Goal: Information Seeking & Learning: Learn about a topic

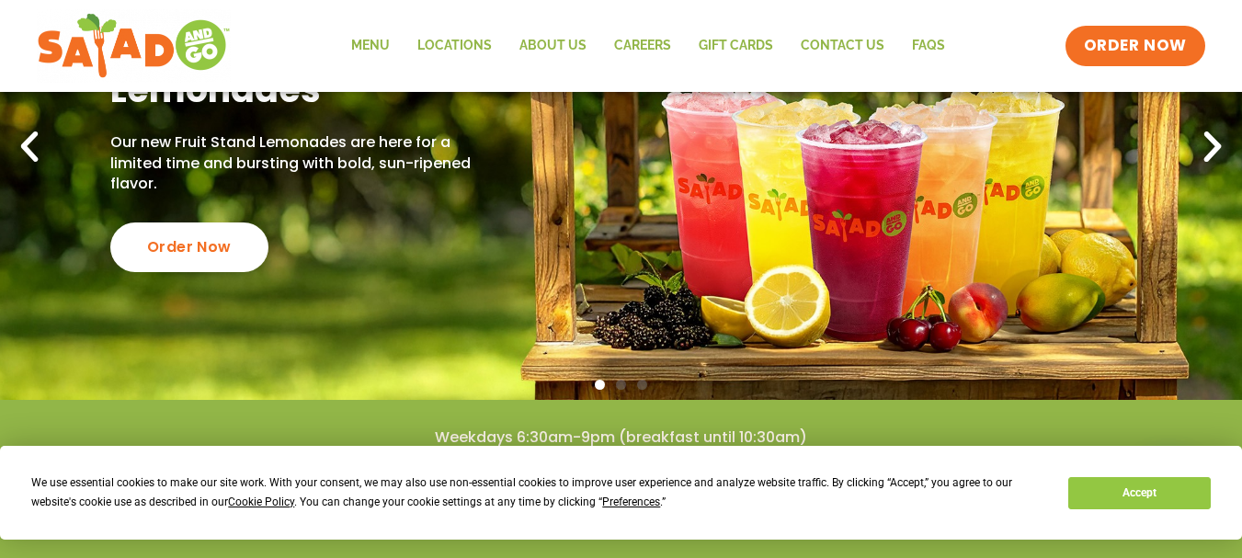
scroll to position [276, 0]
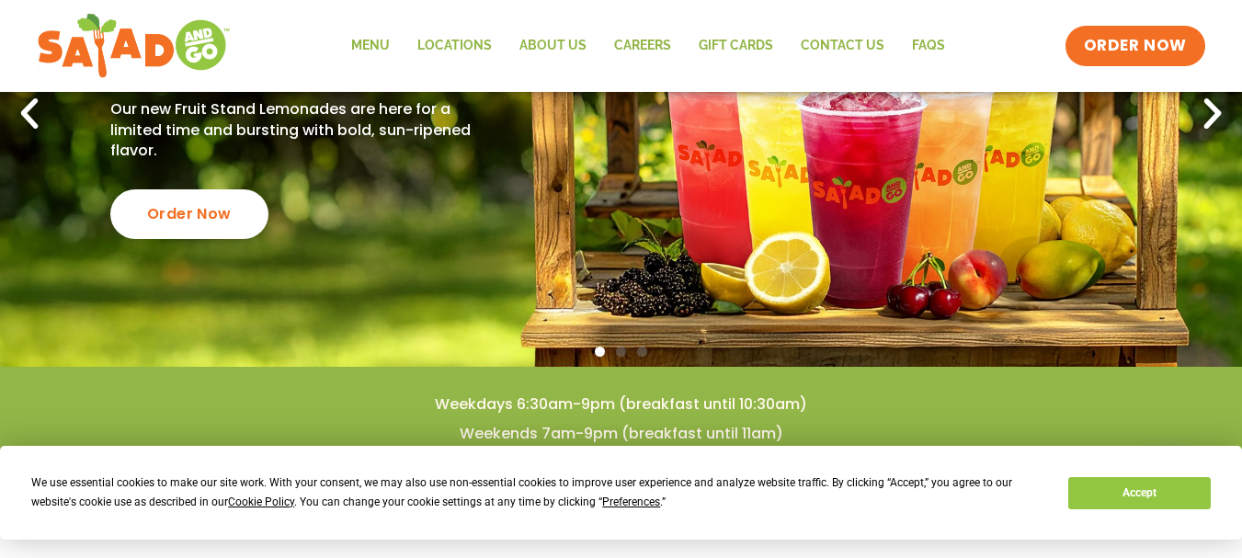
click at [1128, 510] on div "We use essential cookies to make our site work. With your consent, we may also …" at bounding box center [620, 492] width 1178 height 39
click at [1117, 489] on button "Accept" at bounding box center [1139, 493] width 142 height 32
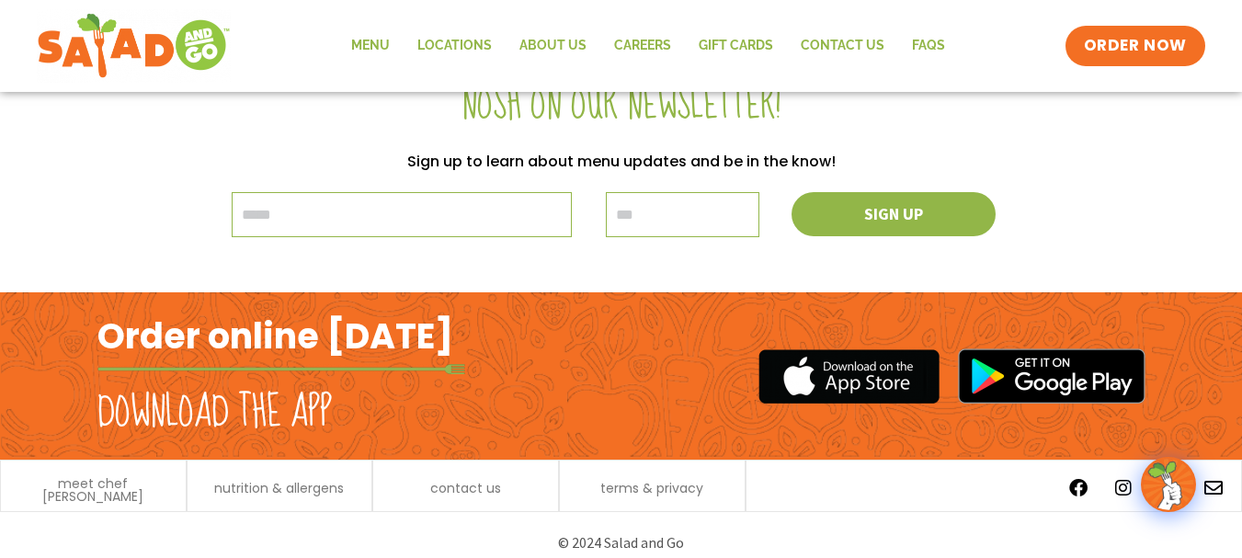
scroll to position [2250, 0]
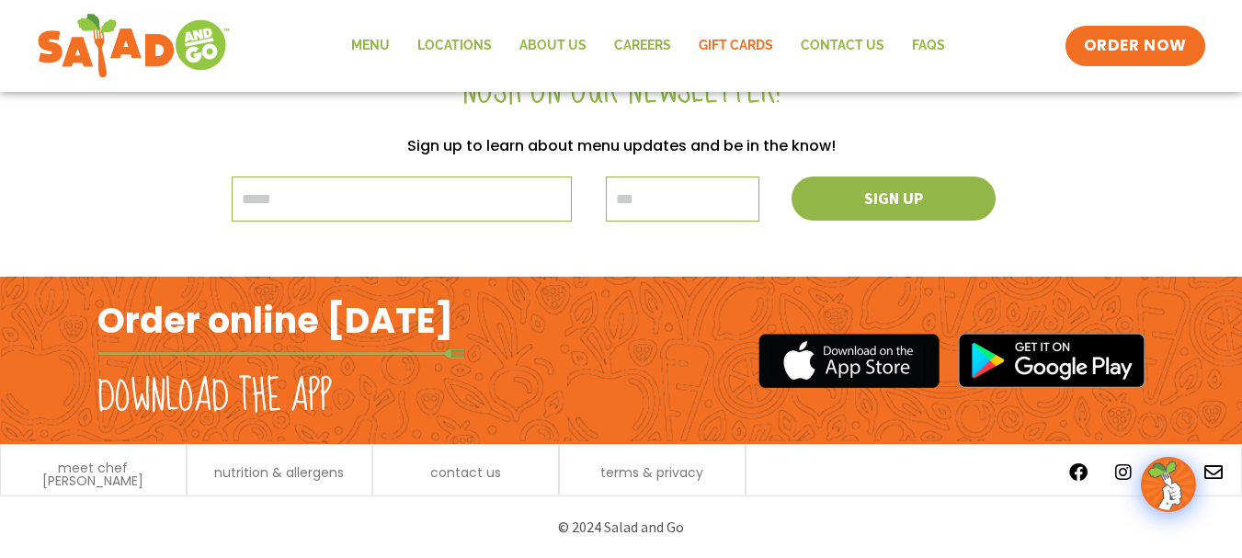
click at [732, 37] on link "GIFT CARDS" at bounding box center [736, 46] width 102 height 42
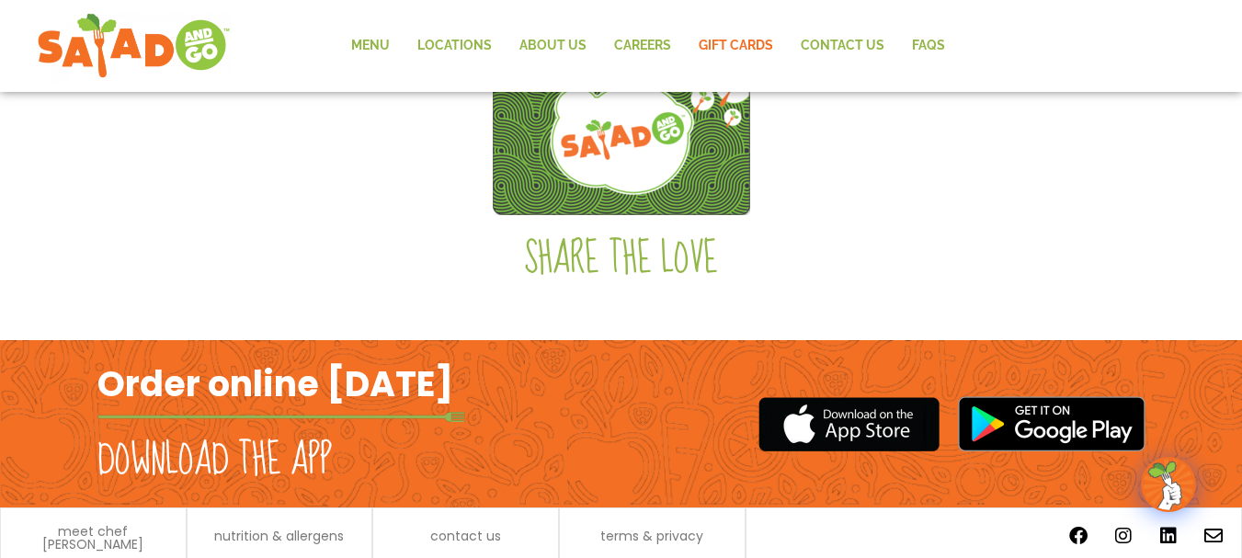
scroll to position [731, 0]
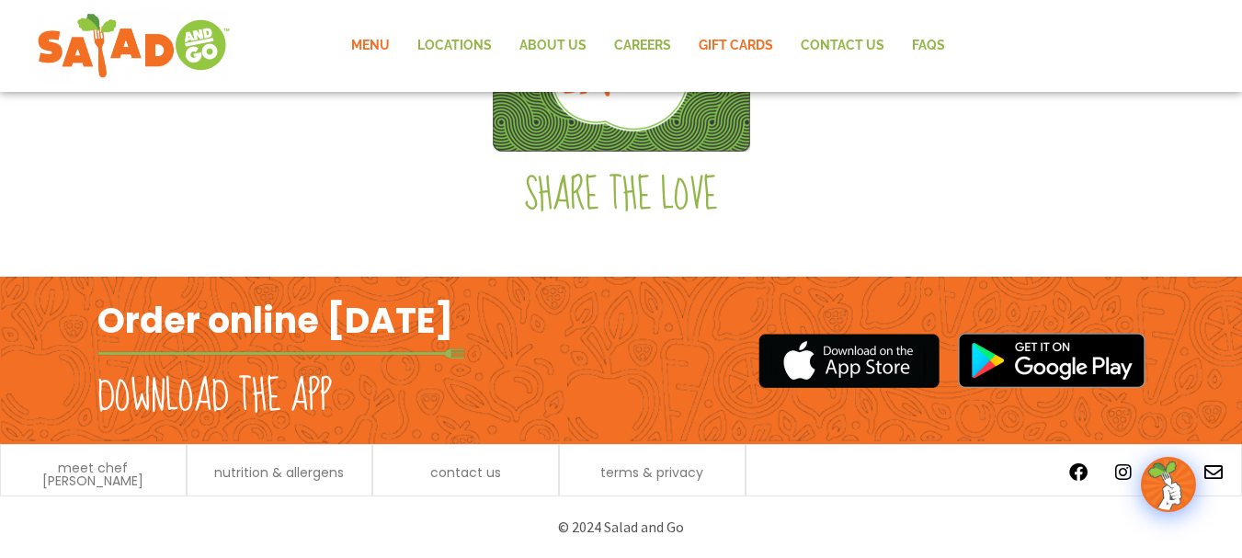
click at [377, 35] on link "Menu" at bounding box center [370, 46] width 66 height 42
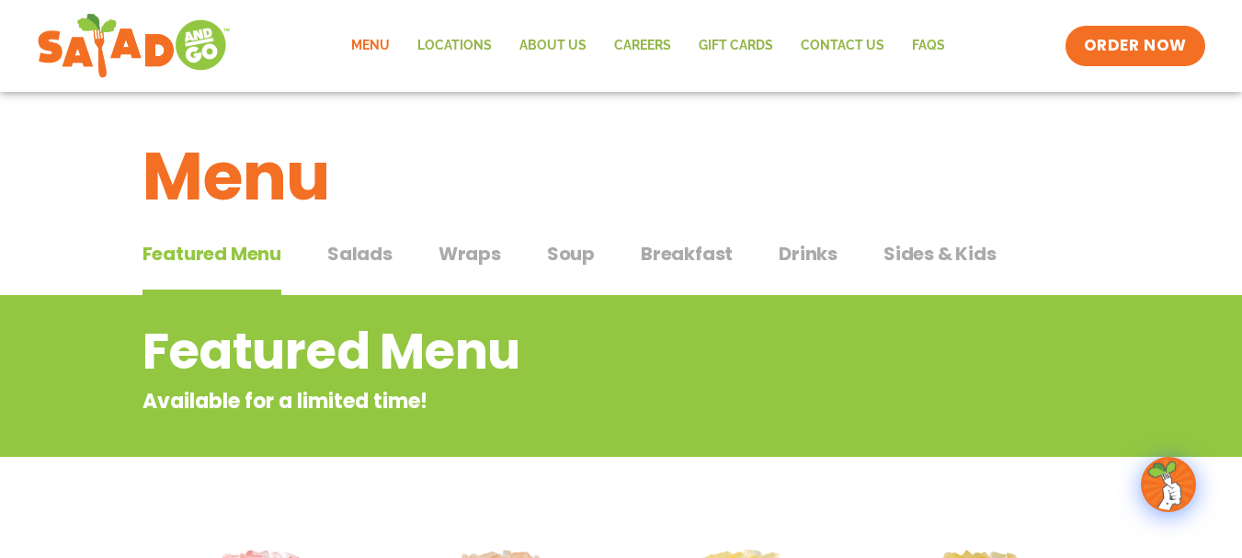
scroll to position [92, 0]
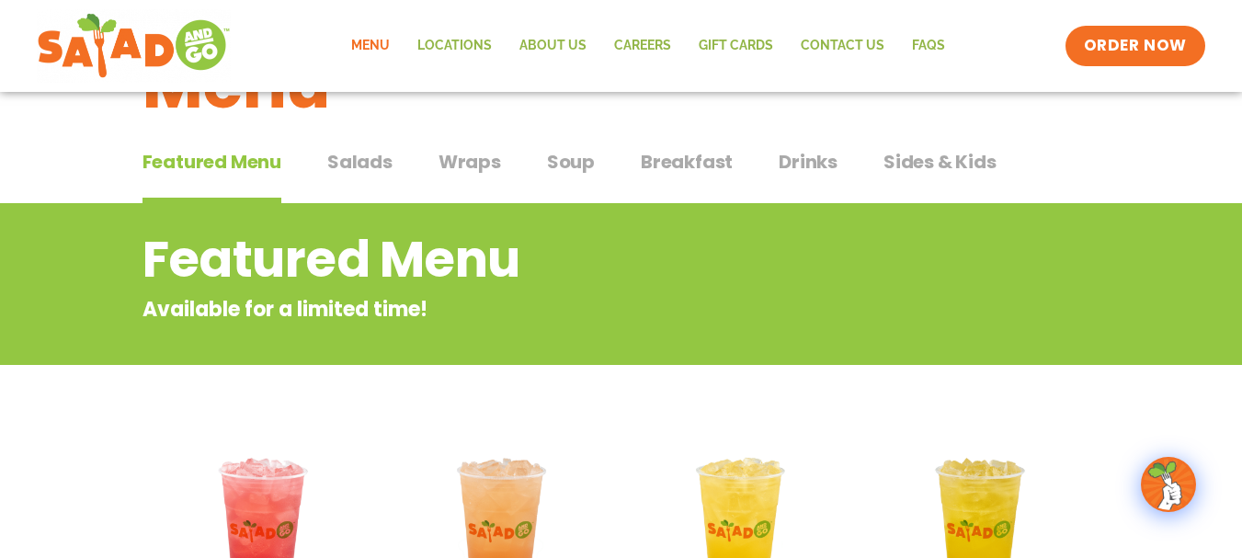
click at [678, 160] on span "Breakfast" at bounding box center [687, 162] width 92 height 28
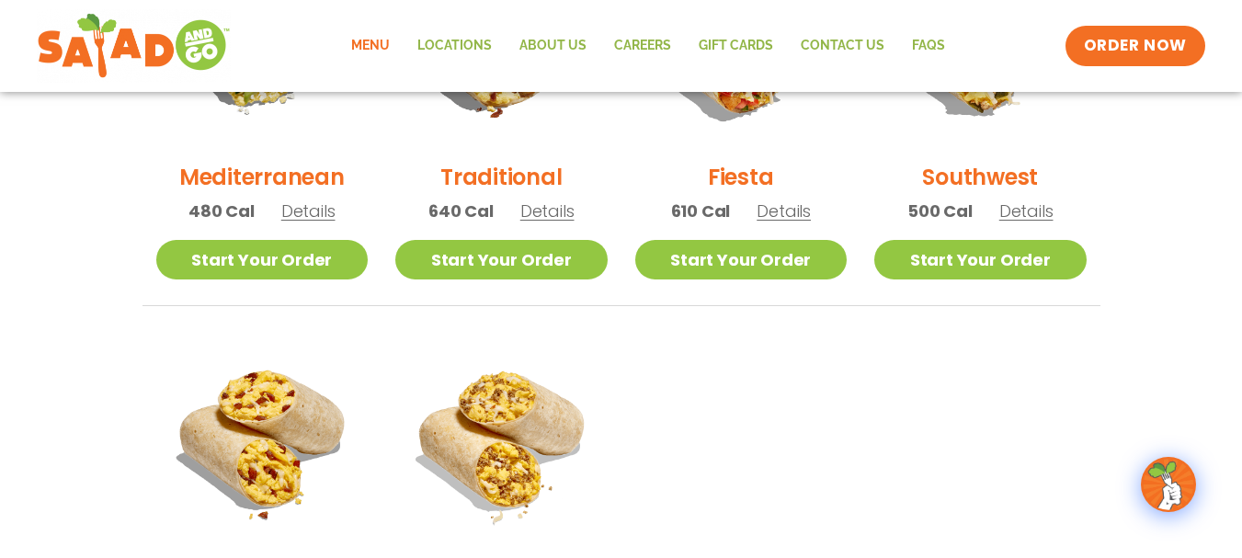
scroll to position [643, 0]
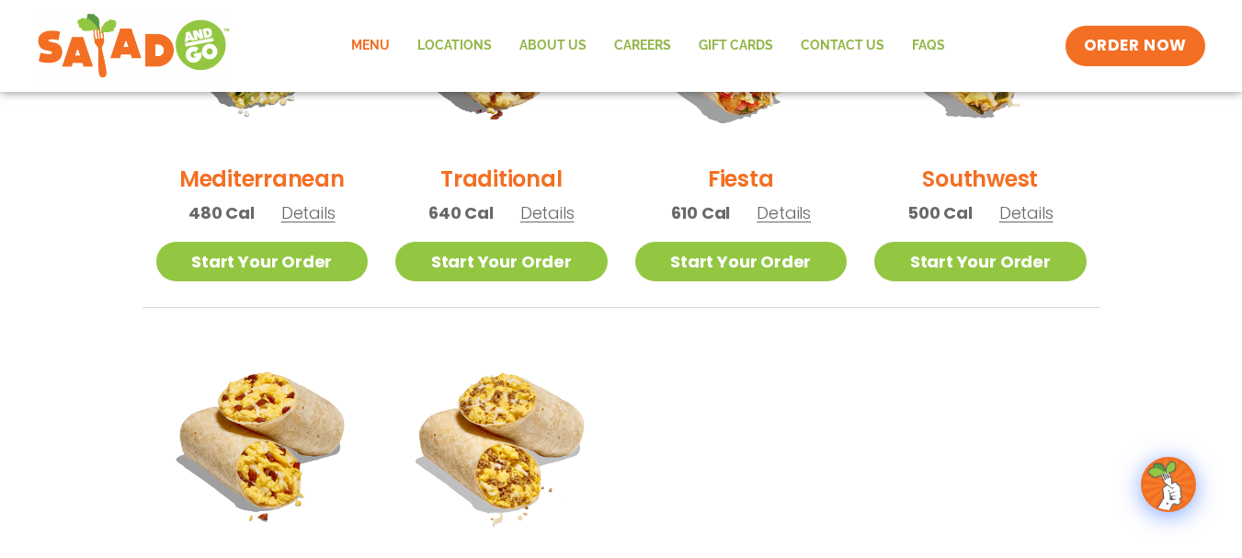
click at [1035, 215] on span "Details" at bounding box center [1026, 212] width 54 height 23
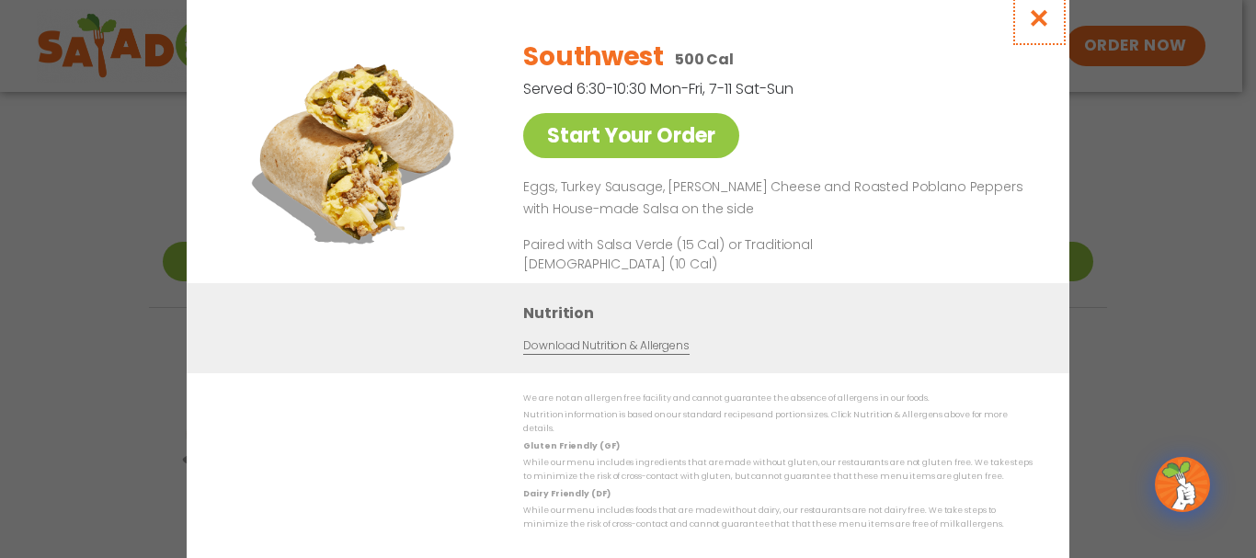
click at [1041, 19] on icon "Close modal" at bounding box center [1039, 17] width 23 height 19
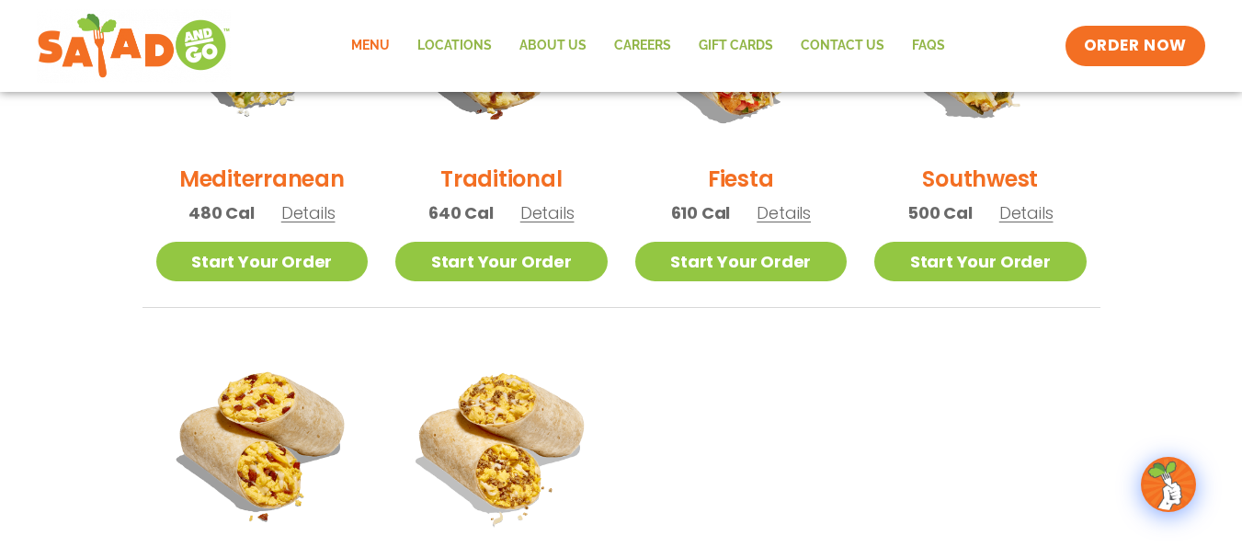
click at [769, 206] on span "Details" at bounding box center [784, 212] width 54 height 23
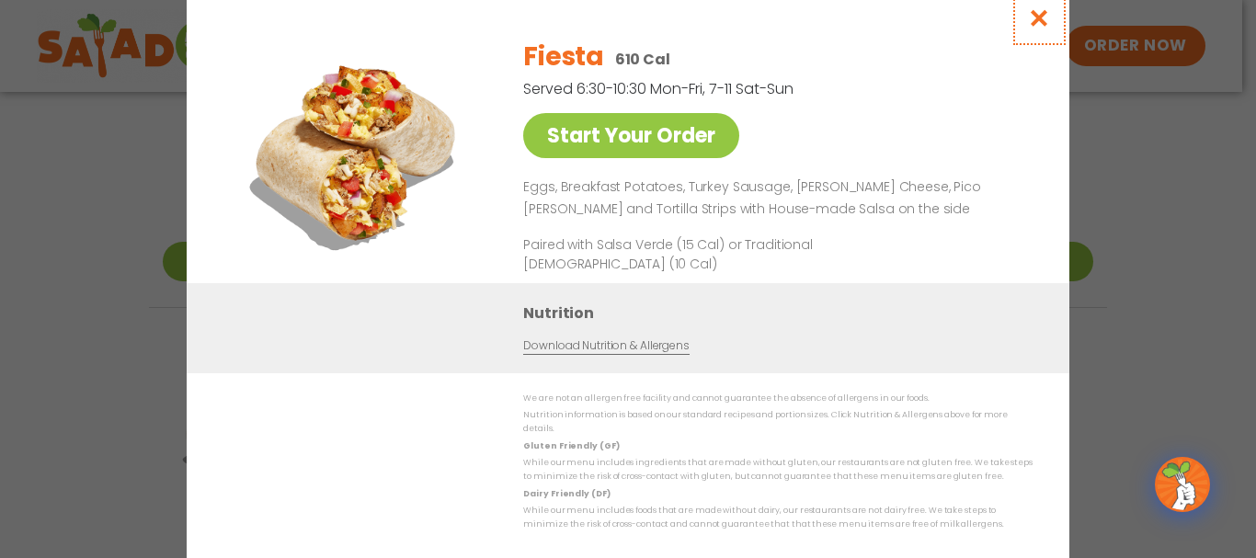
click at [1035, 22] on icon "Close modal" at bounding box center [1039, 17] width 23 height 19
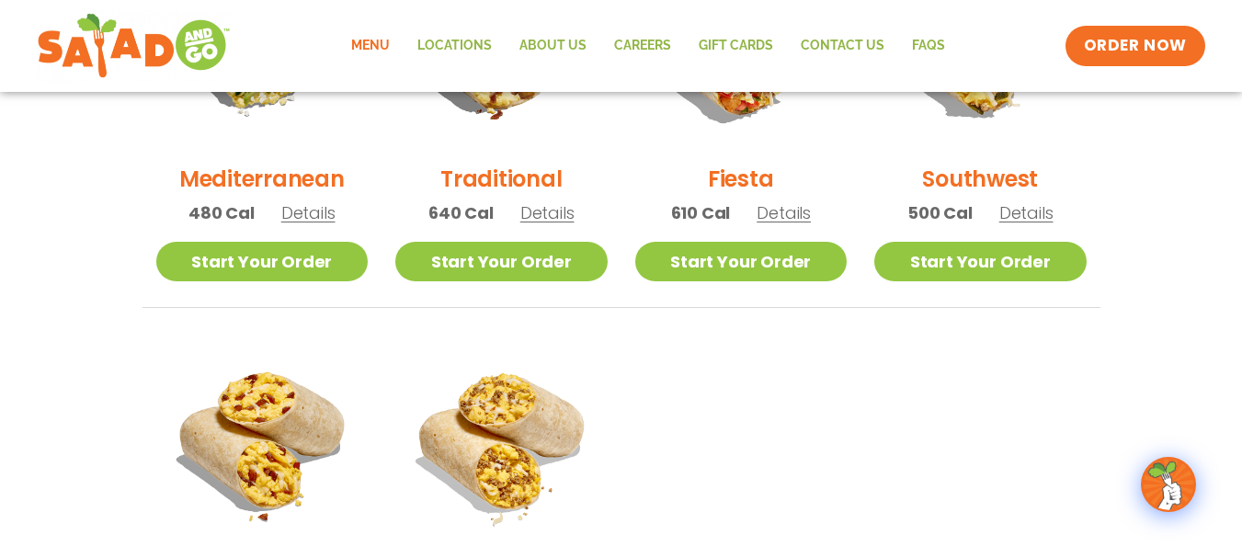
click at [546, 209] on span "Details" at bounding box center [547, 212] width 54 height 23
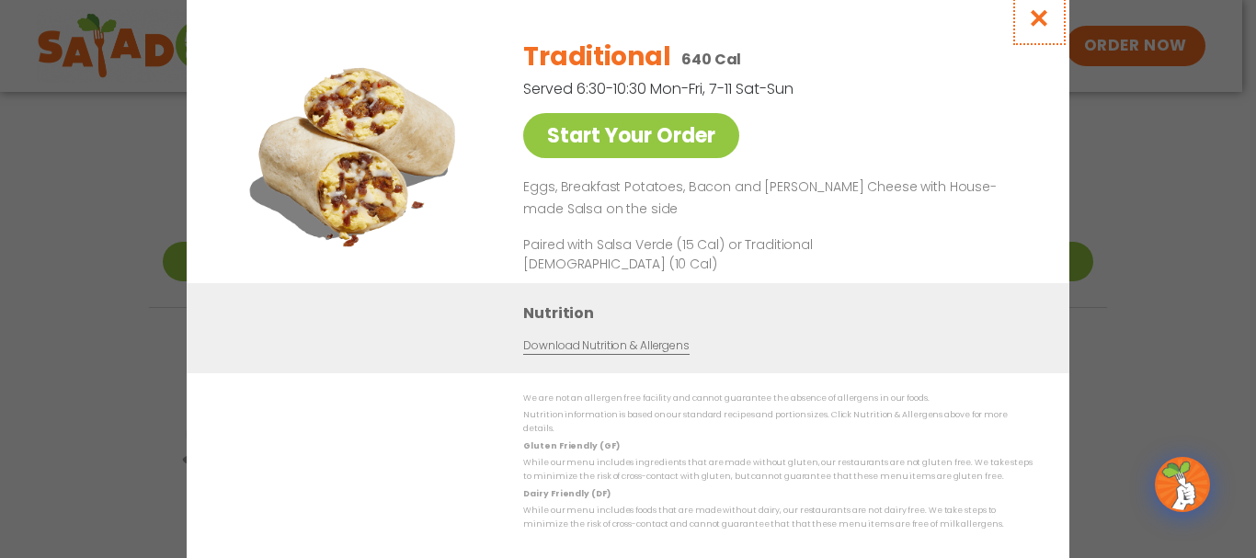
click at [1041, 18] on icon "Close modal" at bounding box center [1039, 17] width 23 height 19
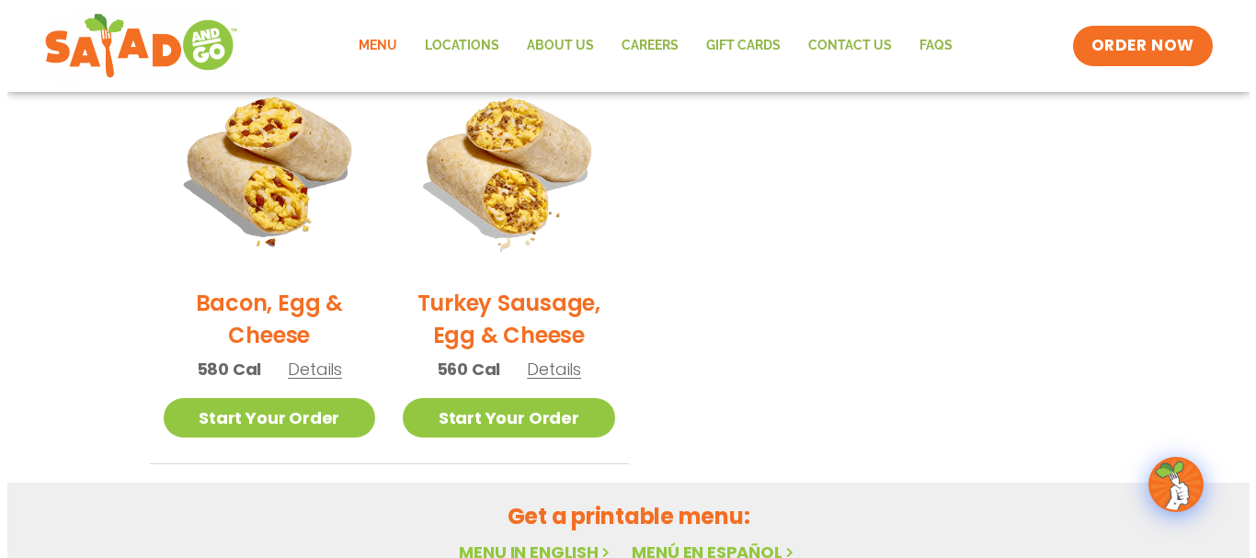
scroll to position [919, 0]
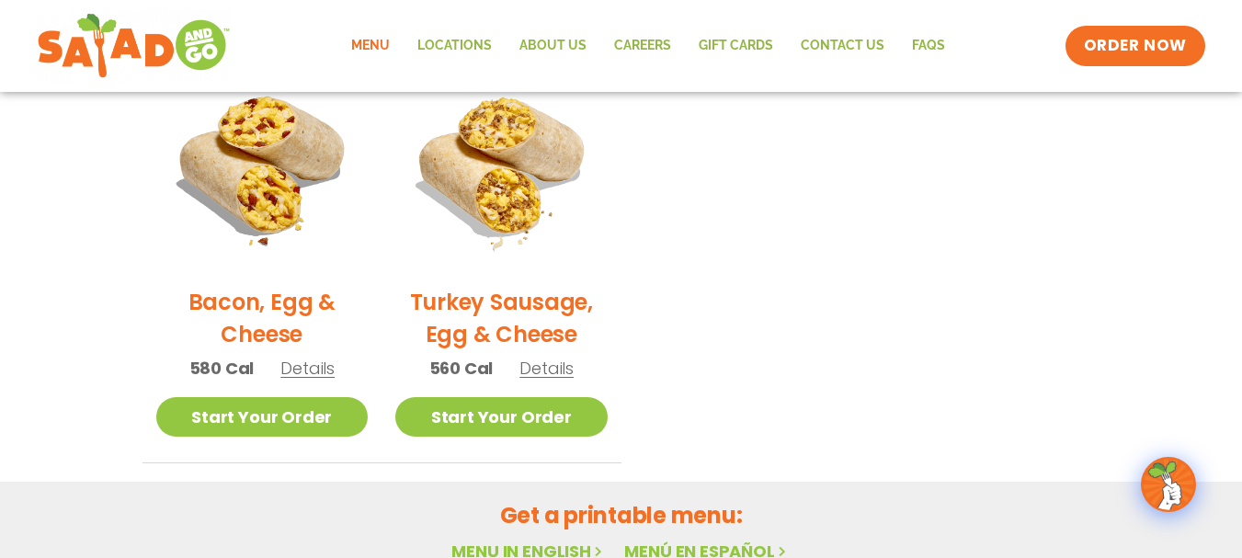
click at [306, 364] on span "Details" at bounding box center [307, 368] width 54 height 23
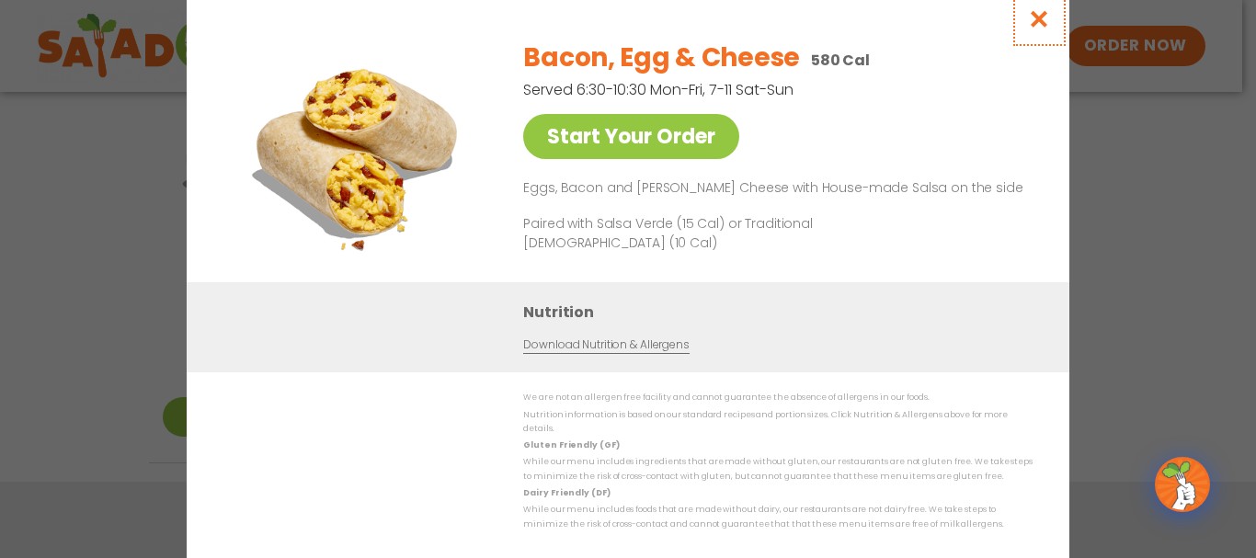
click at [1039, 27] on icon "Close modal" at bounding box center [1039, 18] width 23 height 19
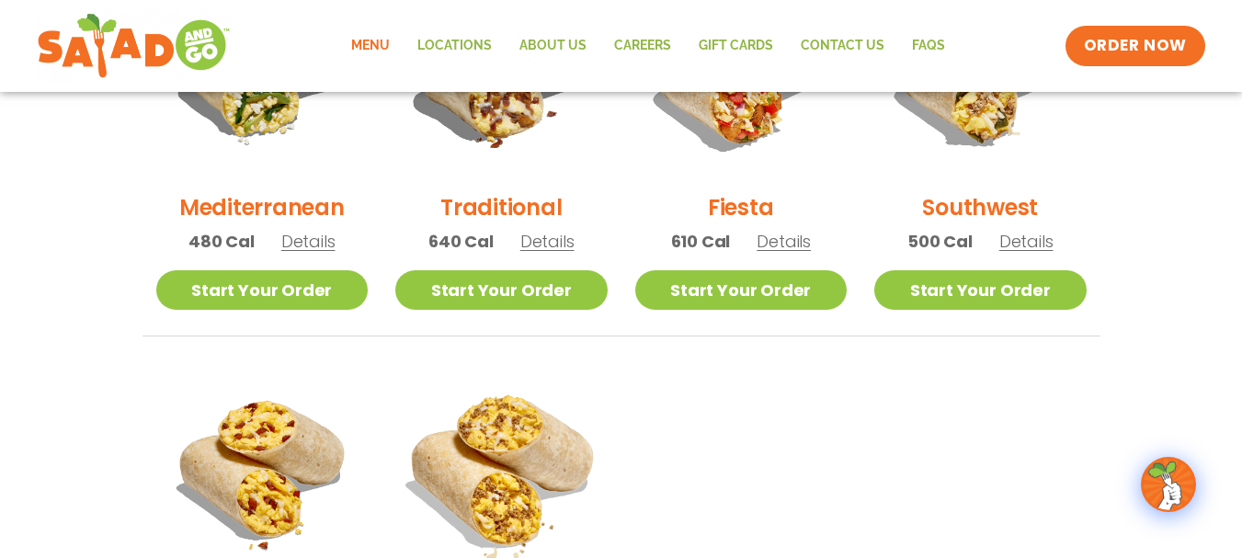
scroll to position [549, 0]
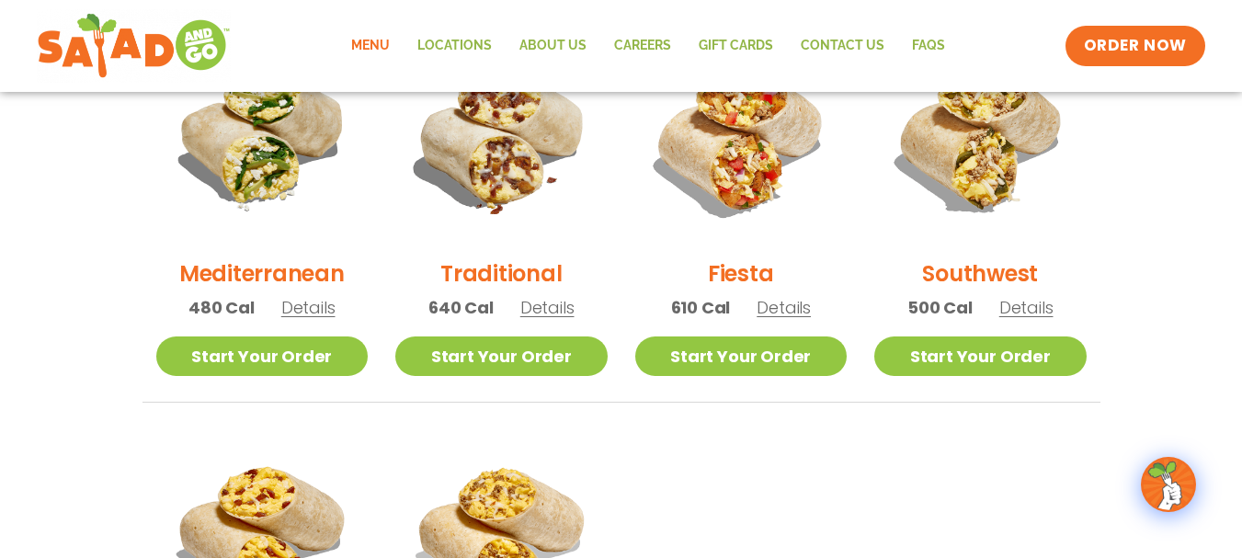
click at [316, 309] on span "Details" at bounding box center [308, 307] width 54 height 23
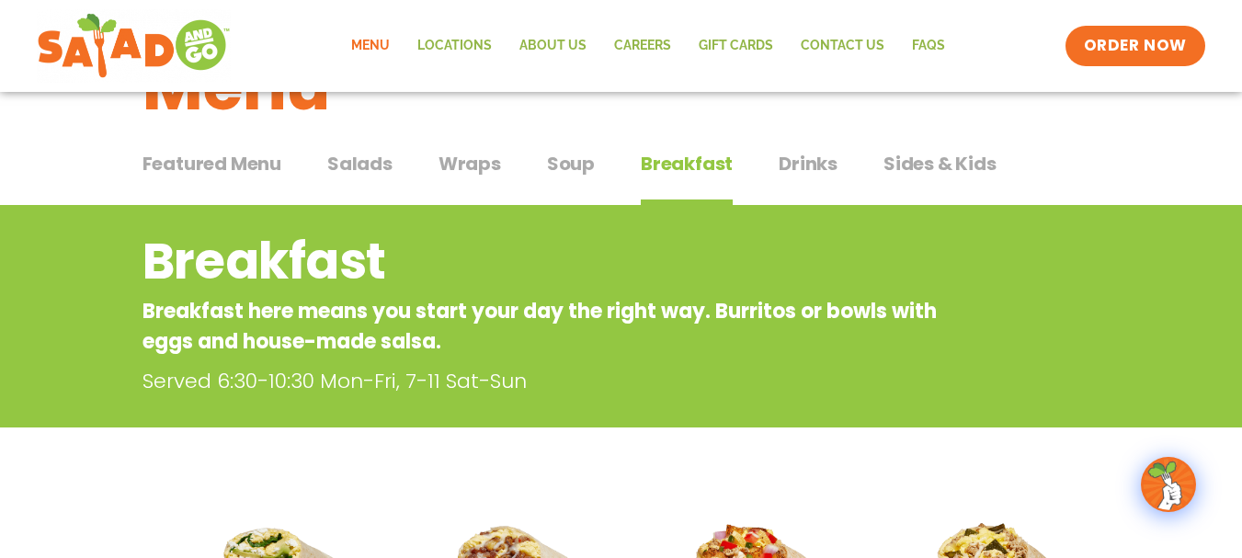
scroll to position [89, 0]
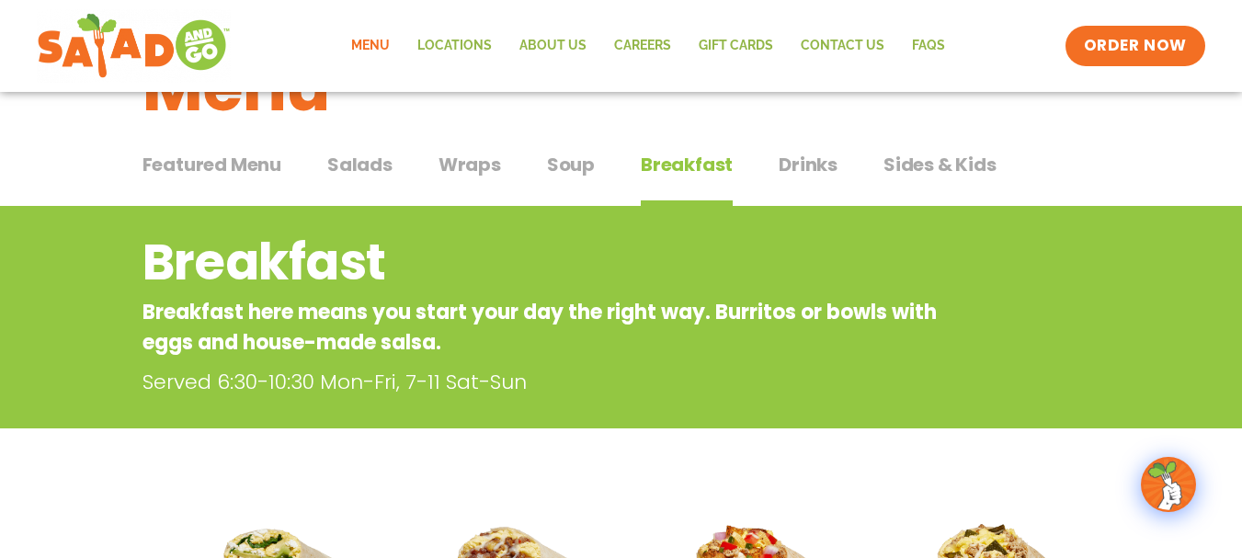
click at [889, 165] on span "Sides & Kids" at bounding box center [939, 165] width 113 height 28
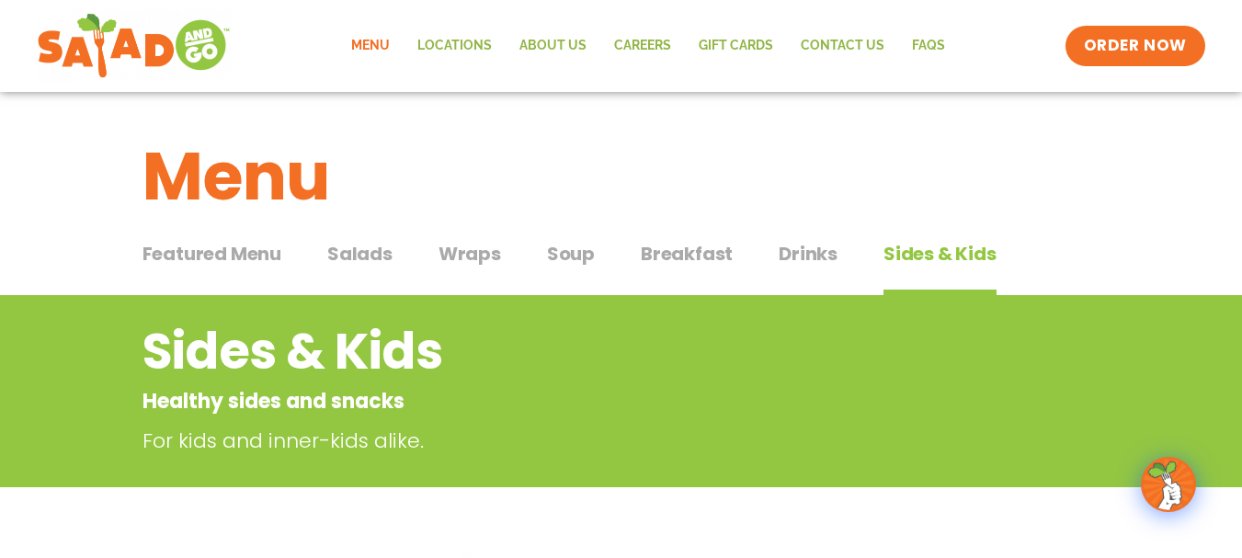
click at [242, 249] on span "Featured Menu" at bounding box center [211, 254] width 139 height 28
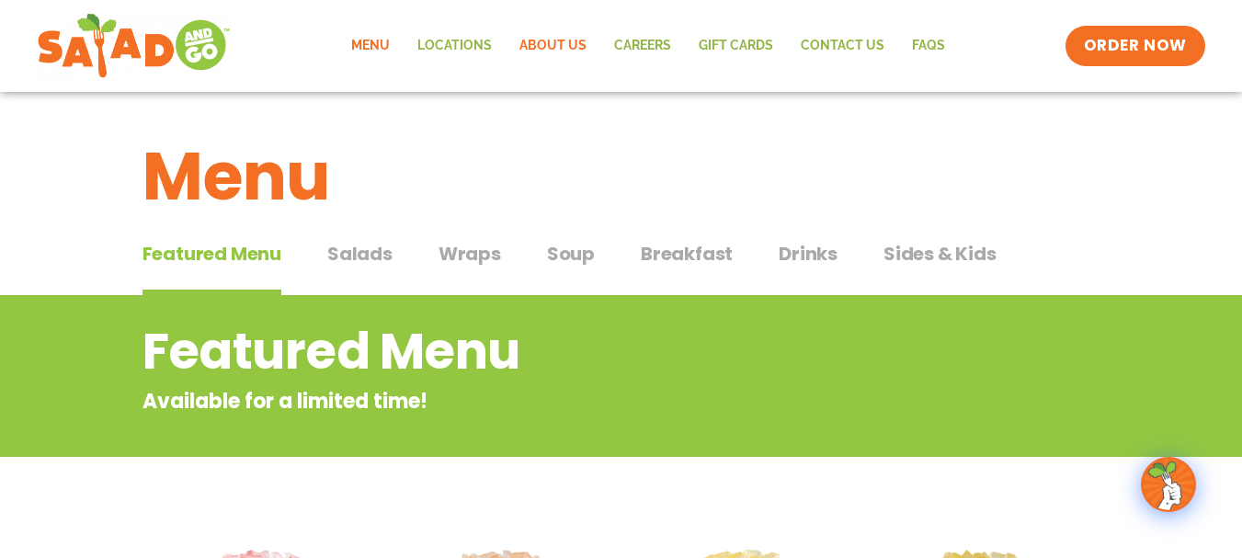
click at [552, 46] on link "About Us" at bounding box center [553, 46] width 95 height 42
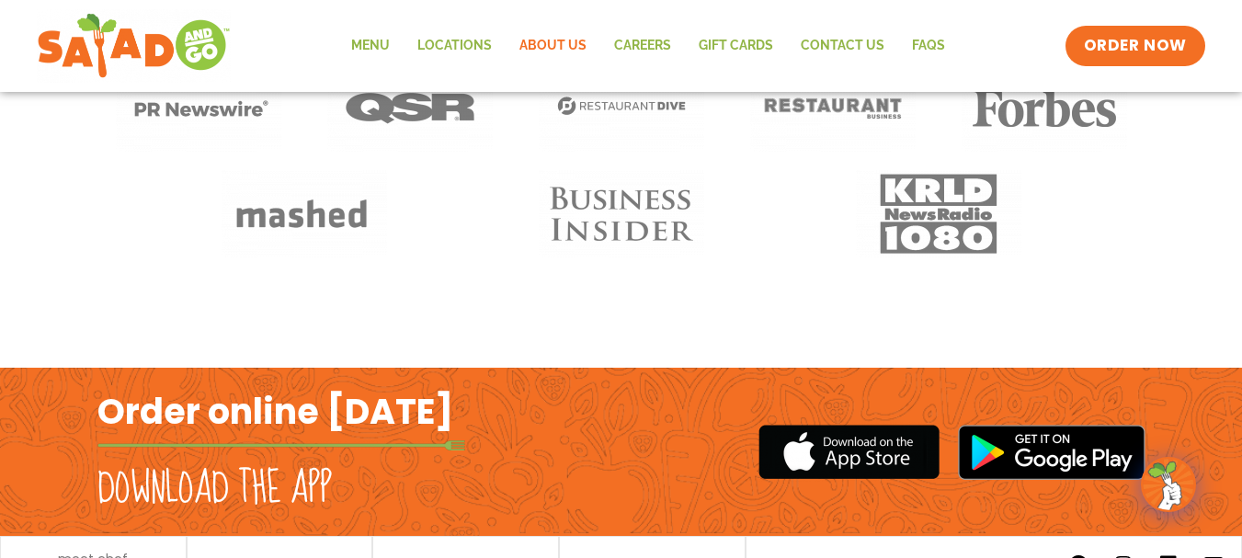
scroll to position [1563, 0]
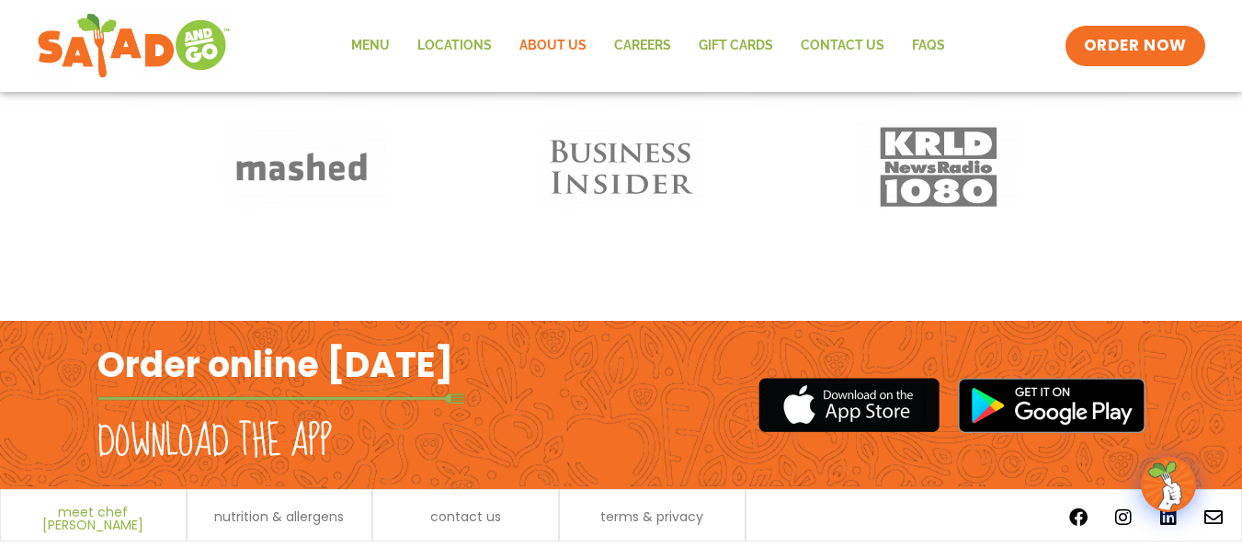
click at [110, 512] on span "meet chef [PERSON_NAME]" at bounding box center [93, 519] width 166 height 26
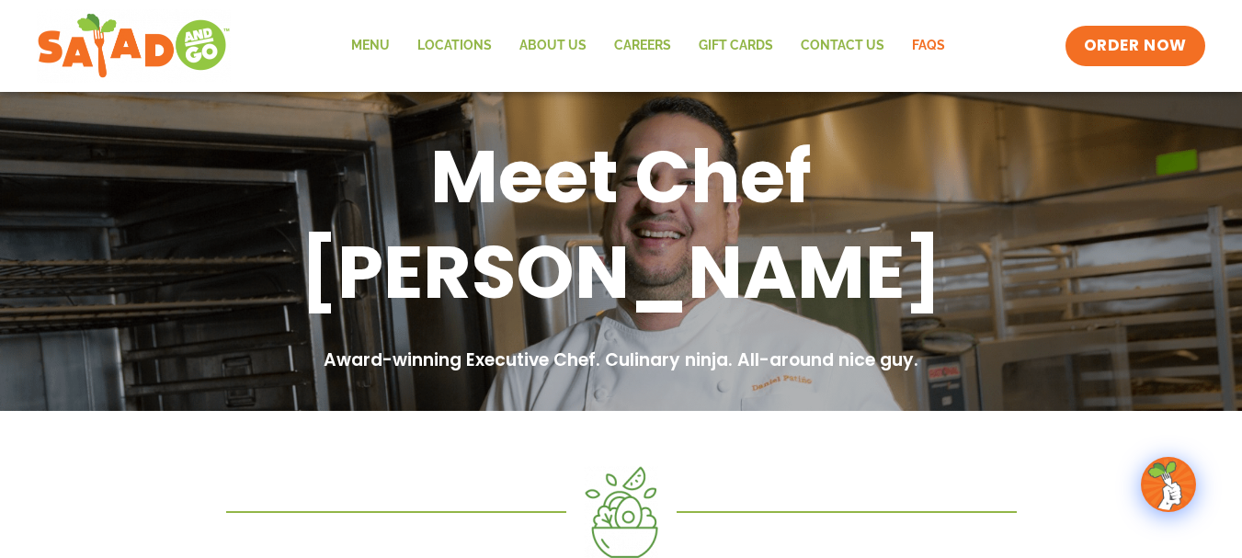
click at [928, 39] on link "FAQs" at bounding box center [928, 46] width 61 height 42
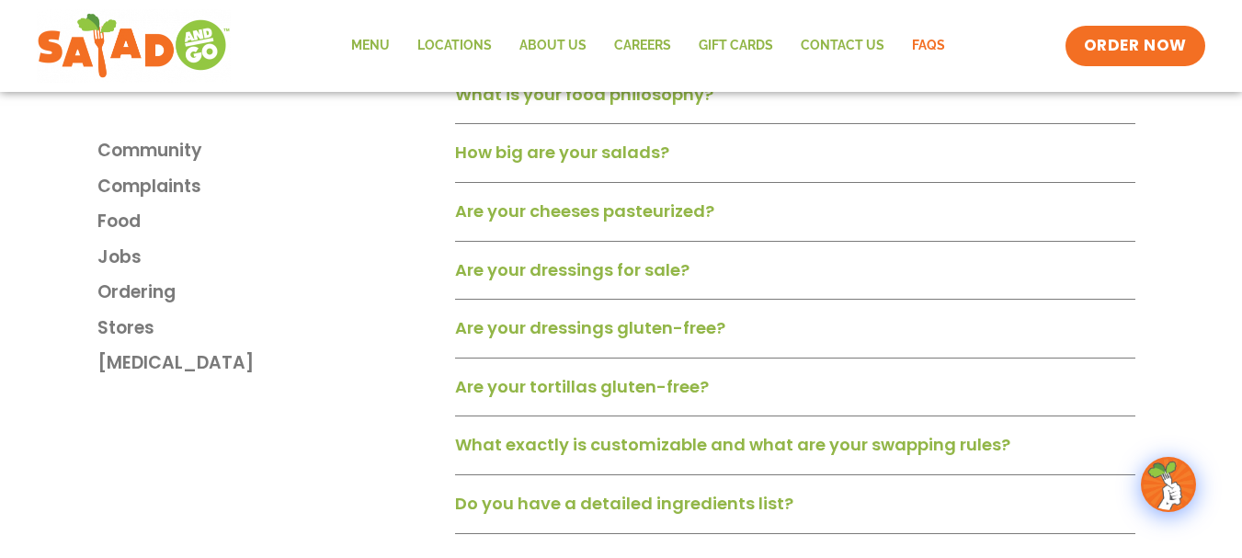
scroll to position [1379, 0]
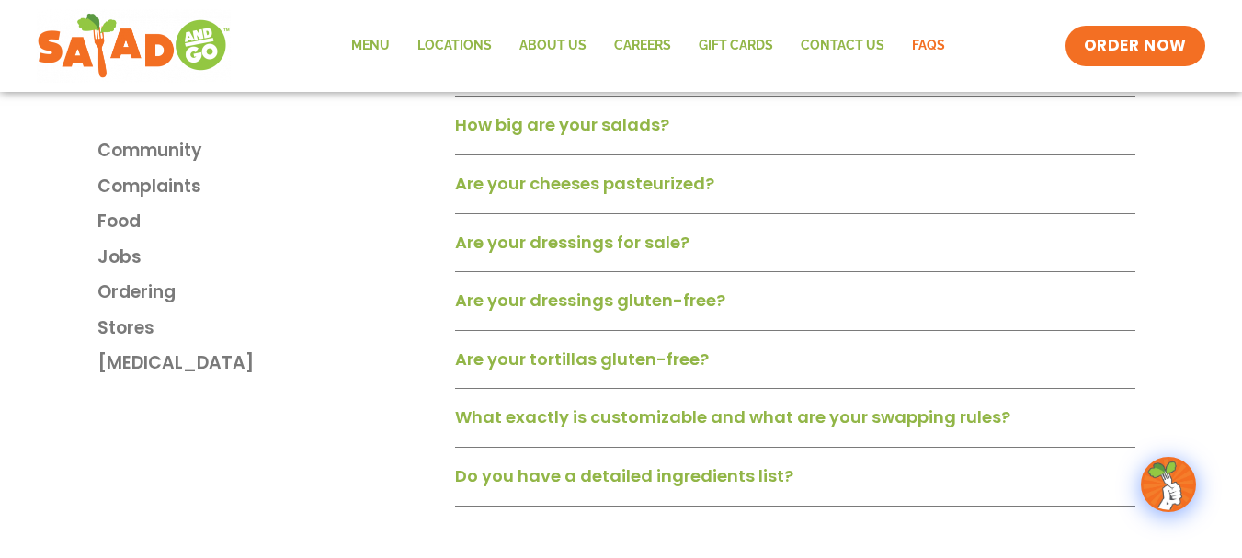
click at [625, 251] on link "Are your dressings for sale?" at bounding box center [572, 242] width 234 height 23
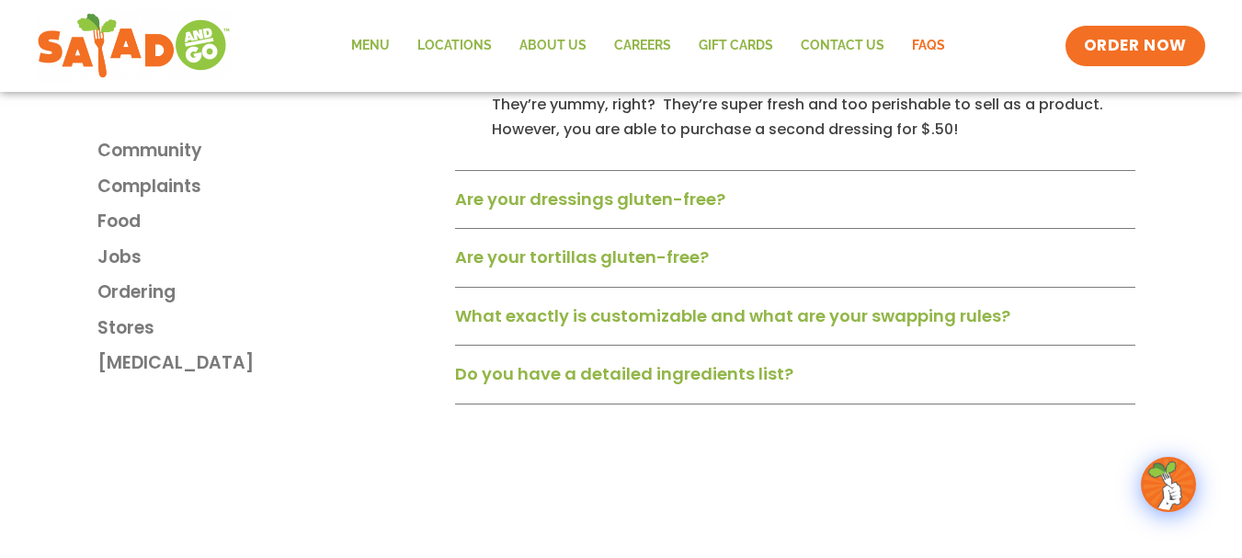
scroll to position [1563, 0]
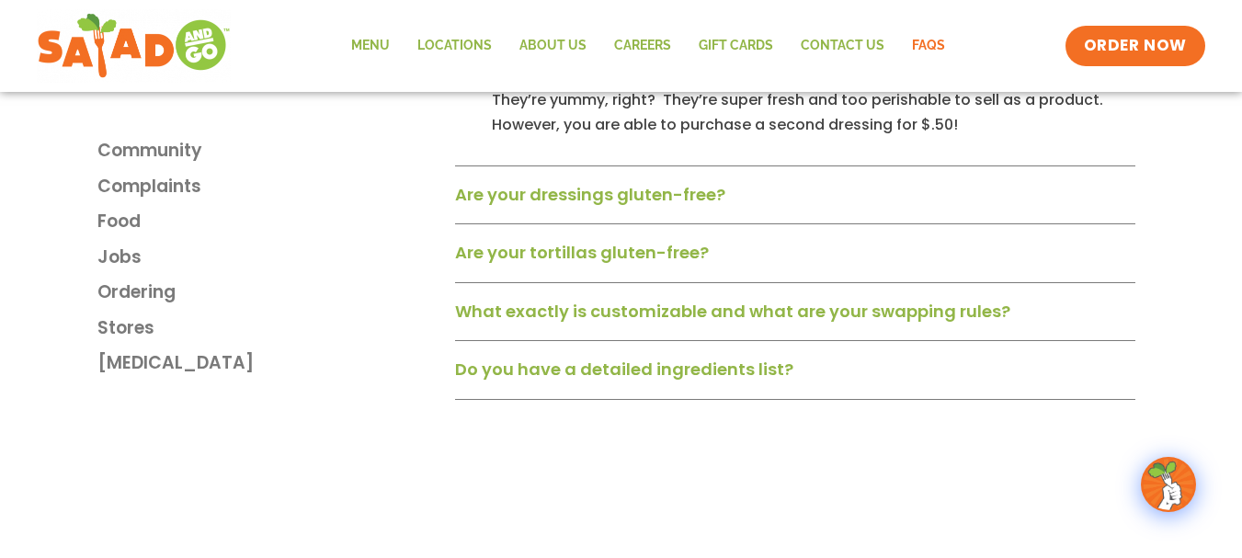
click at [795, 322] on link "What exactly is customizable and what are your swapping rules?" at bounding box center [732, 311] width 555 height 23
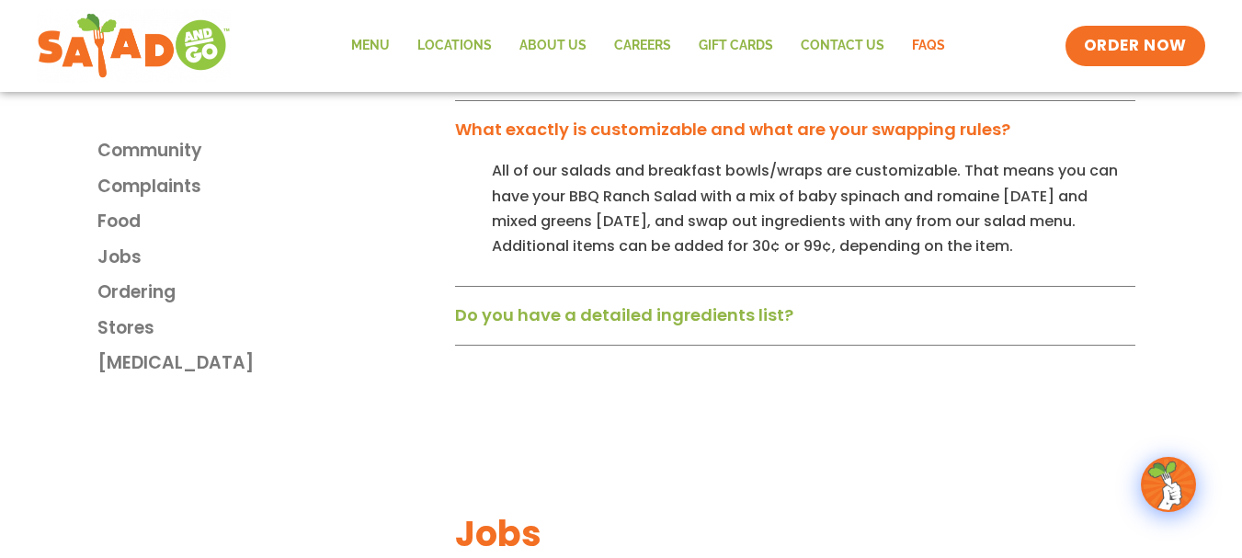
scroll to position [1746, 0]
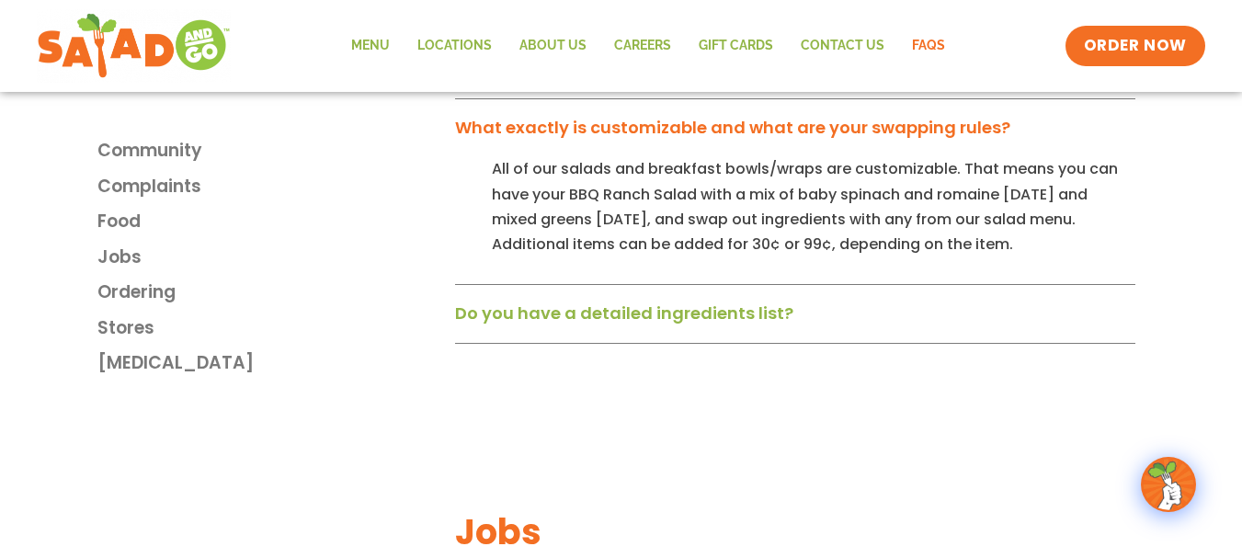
click at [770, 319] on link "Do you have a detailed ingredients list?" at bounding box center [624, 312] width 338 height 23
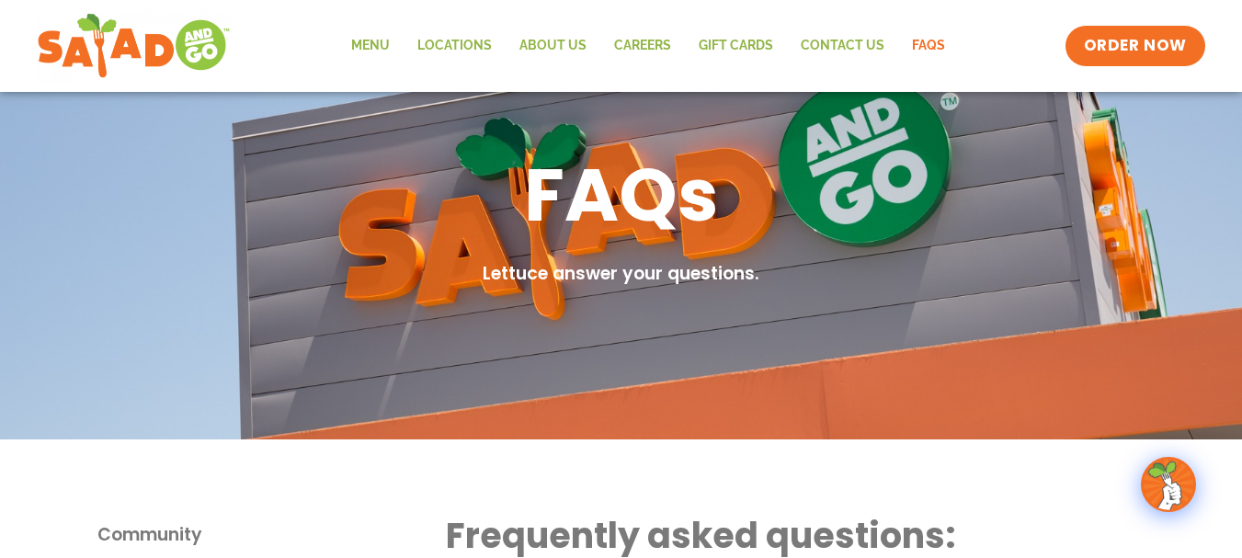
scroll to position [0, 0]
